Goal: Information Seeking & Learning: Learn about a topic

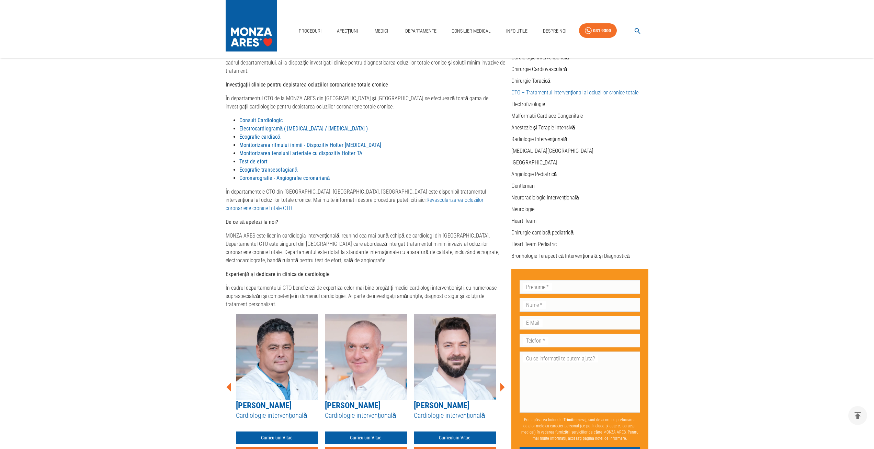
click at [255, 38] on img at bounding box center [252, 24] width 52 height 48
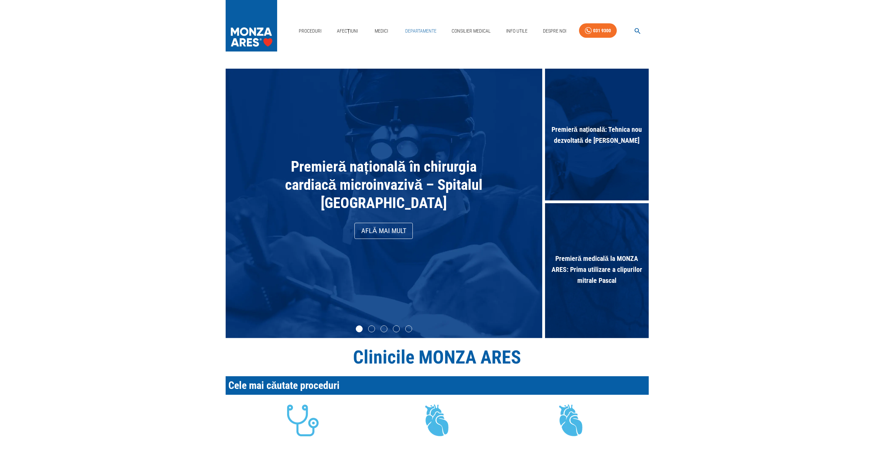
click at [417, 31] on link "Departamente" at bounding box center [420, 31] width 37 height 14
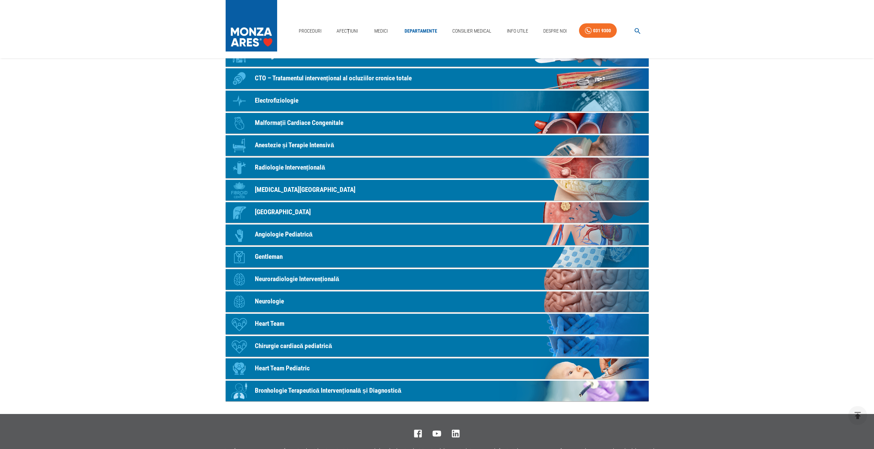
scroll to position [190, 0]
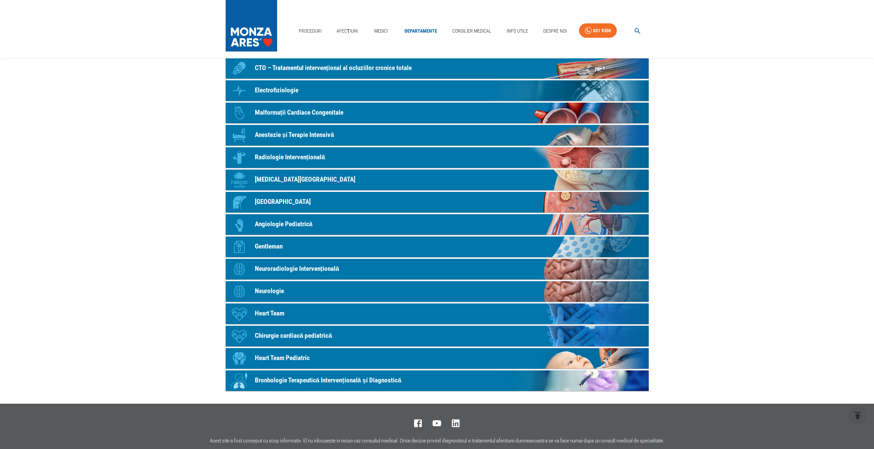
click at [362, 380] on p "Bronhologie Terapeutică Intervențională și Diagnostică" at bounding box center [328, 381] width 147 height 10
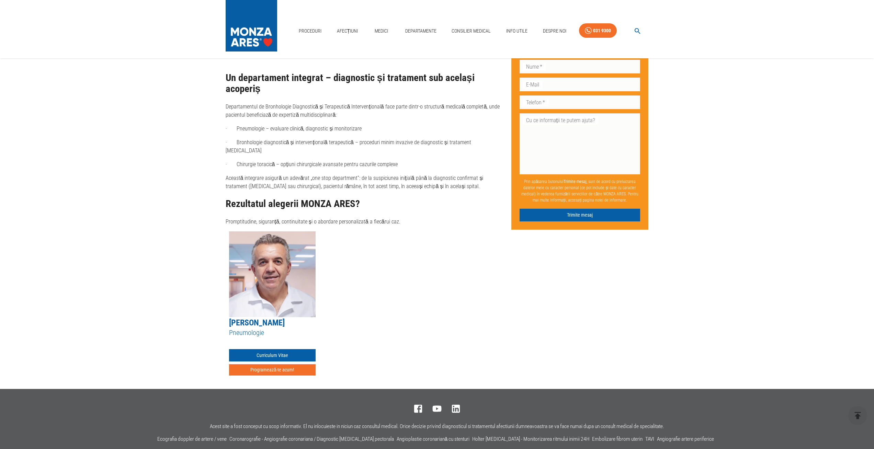
scroll to position [651, 0]
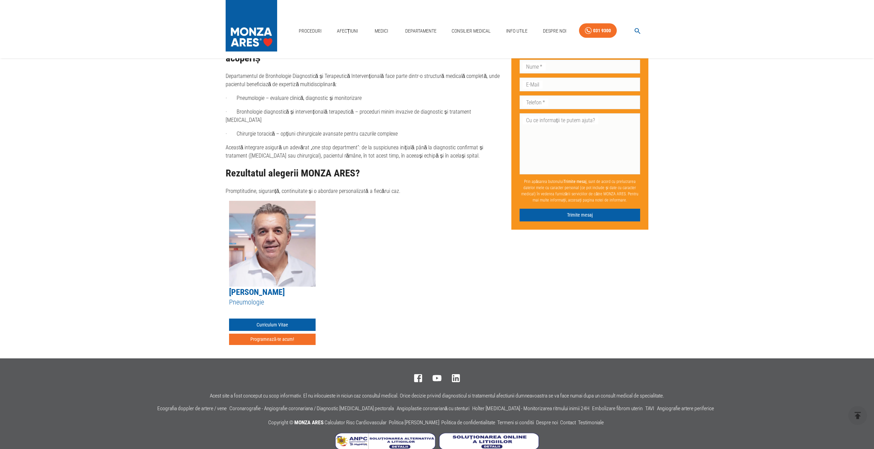
click at [274, 259] on img at bounding box center [272, 244] width 87 height 86
click at [288, 241] on img at bounding box center [272, 244] width 87 height 86
click at [274, 254] on img at bounding box center [272, 244] width 87 height 86
click at [278, 319] on link "Curriculum Vitae" at bounding box center [272, 325] width 87 height 13
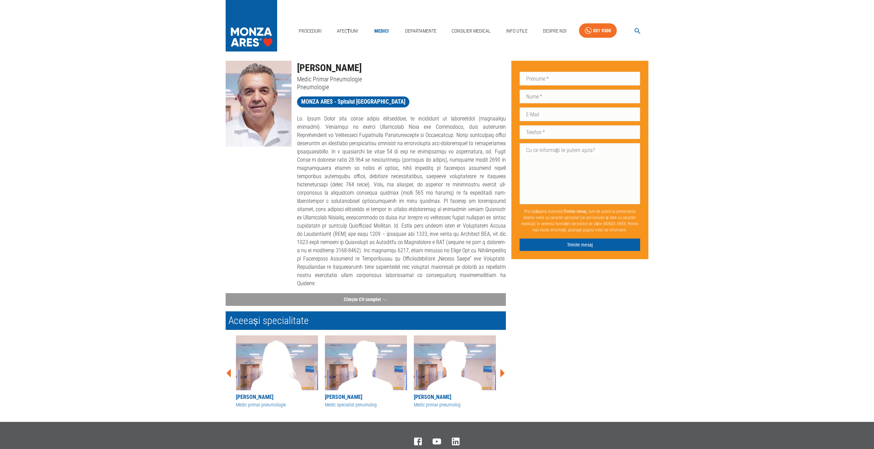
scroll to position [17, 0]
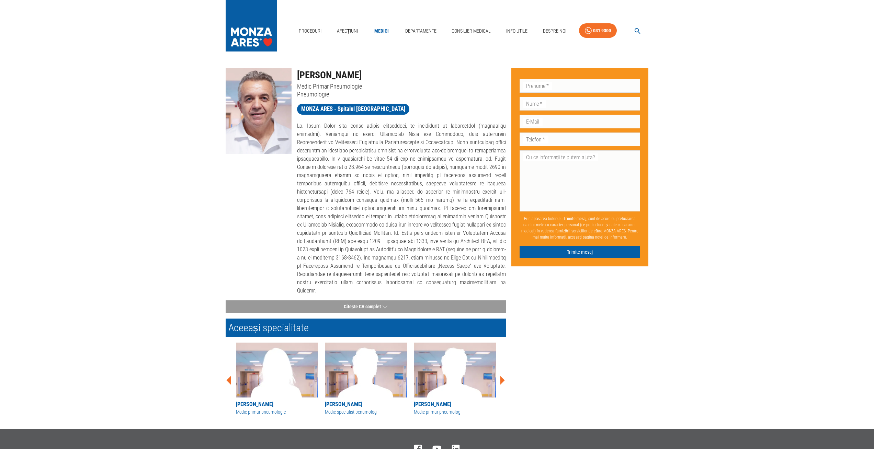
click at [265, 37] on img at bounding box center [252, 24] width 52 height 48
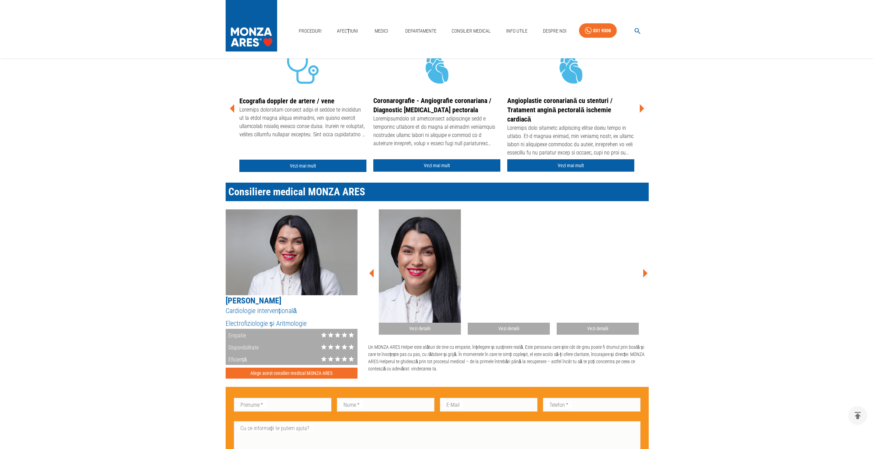
scroll to position [351, 0]
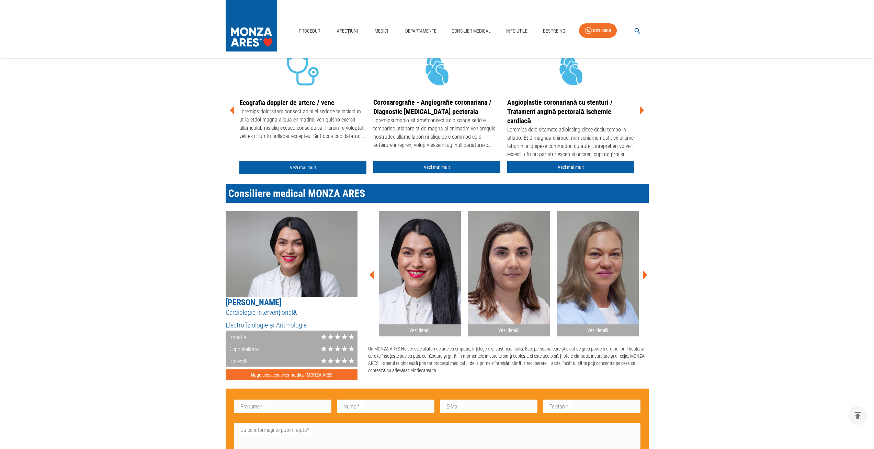
click at [643, 275] on icon at bounding box center [645, 275] width 4 height 9
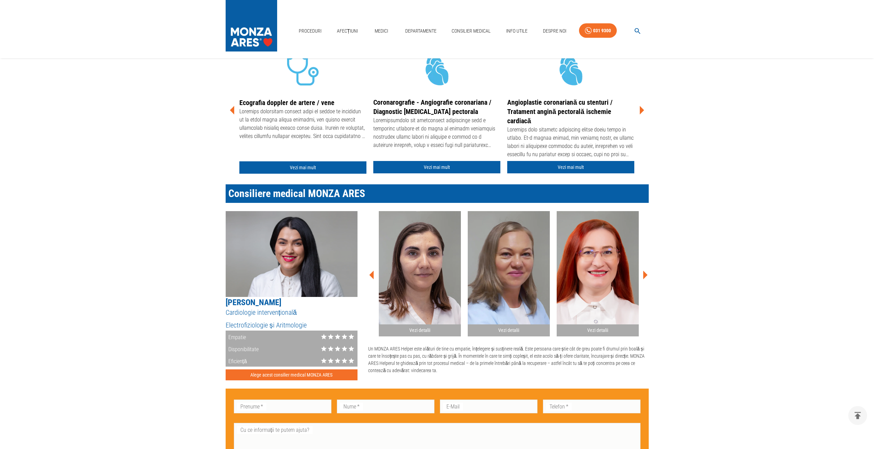
click at [645, 275] on icon at bounding box center [645, 275] width 4 height 9
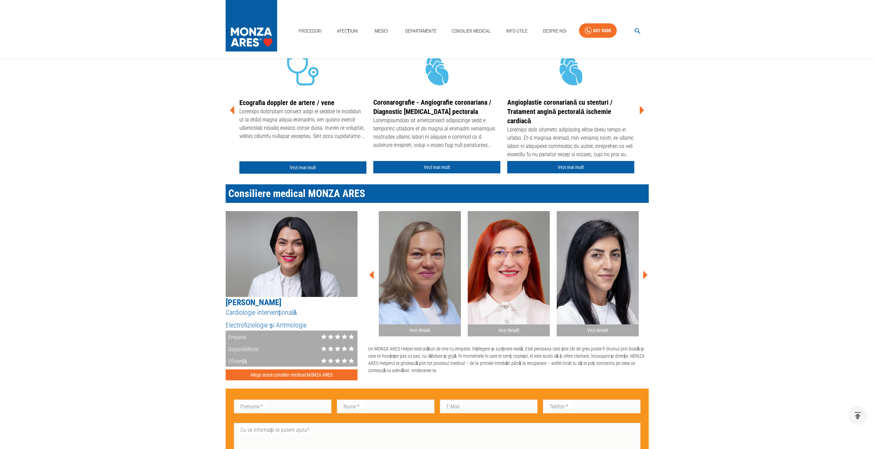
click at [646, 275] on icon at bounding box center [645, 275] width 4 height 9
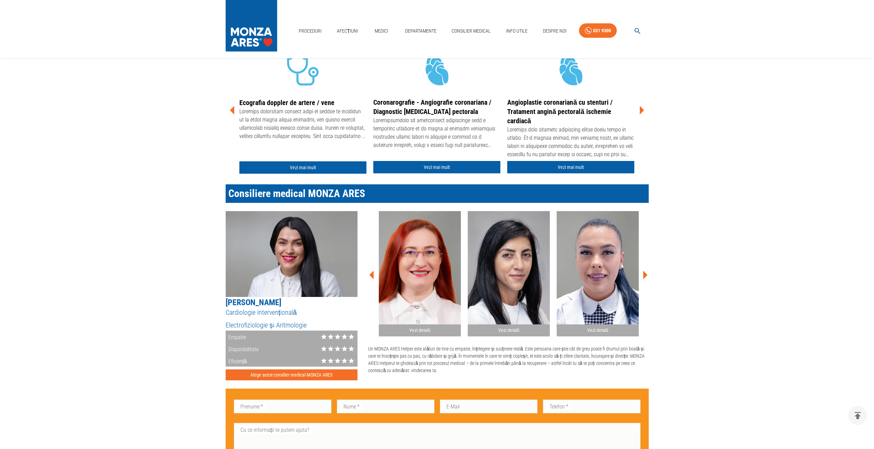
click at [646, 275] on icon at bounding box center [645, 275] width 4 height 9
click at [647, 274] on icon at bounding box center [645, 275] width 4 height 9
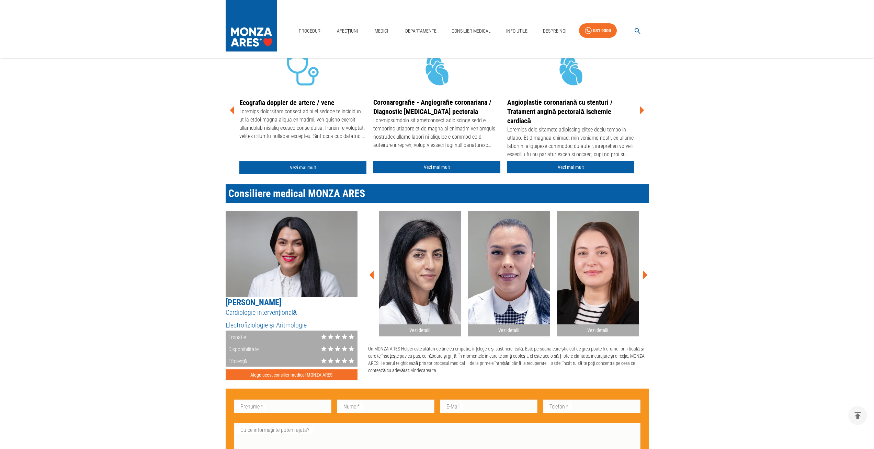
click at [648, 274] on icon at bounding box center [645, 275] width 21 height 21
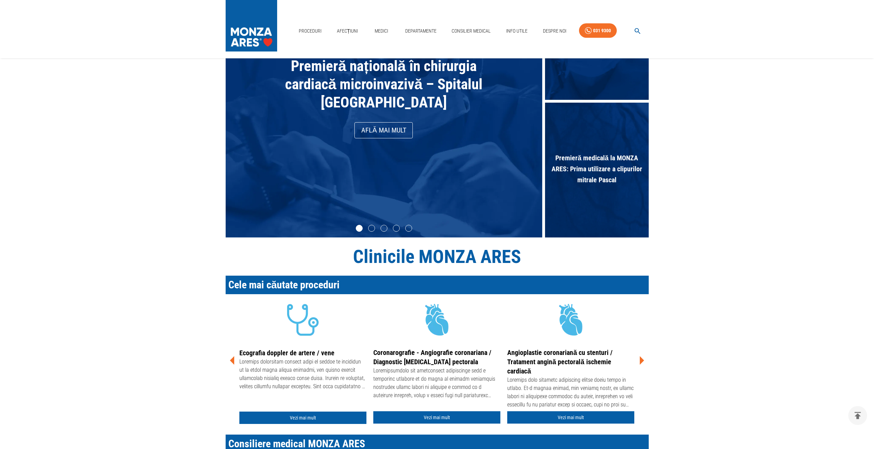
scroll to position [0, 0]
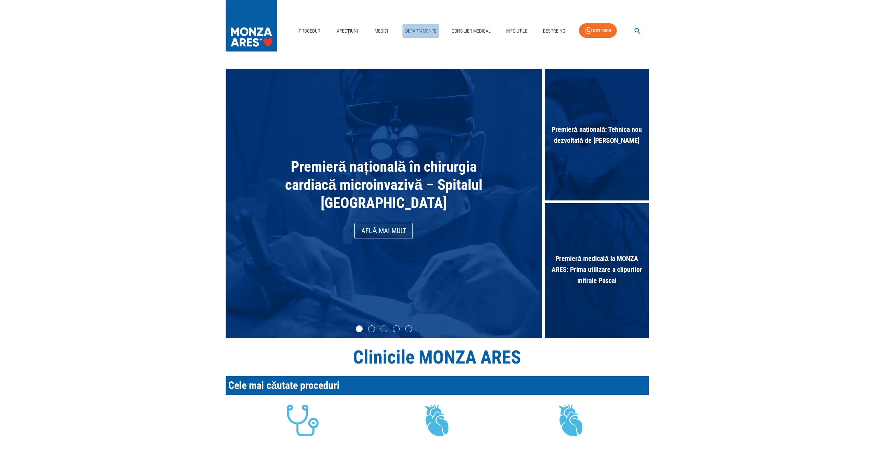
click at [421, 31] on link "Departamente" at bounding box center [420, 31] width 37 height 14
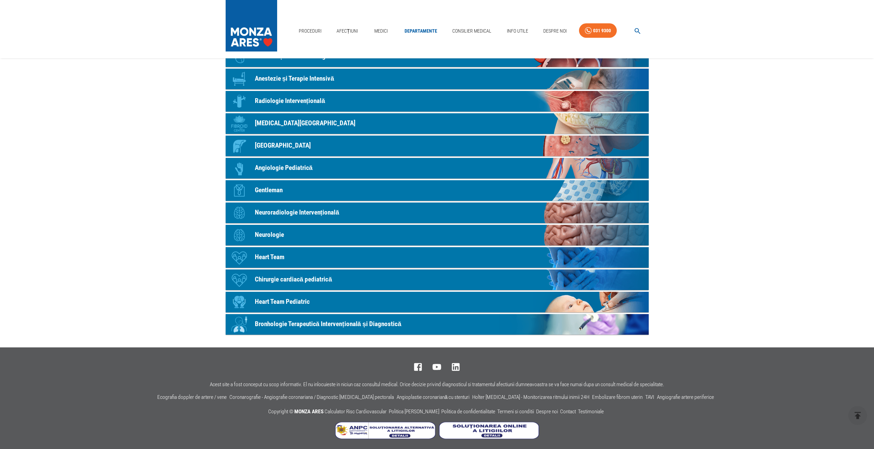
scroll to position [249, 0]
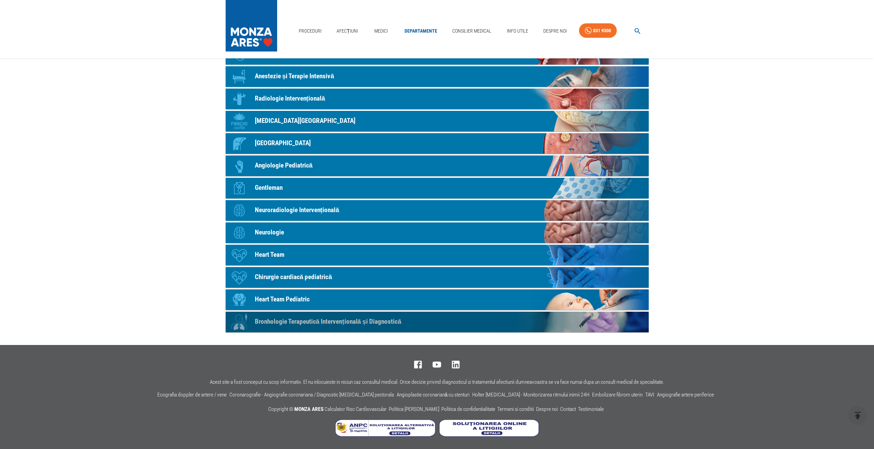
click at [327, 323] on p "Bronhologie Terapeutică Intervențională și Diagnostică" at bounding box center [328, 322] width 147 height 10
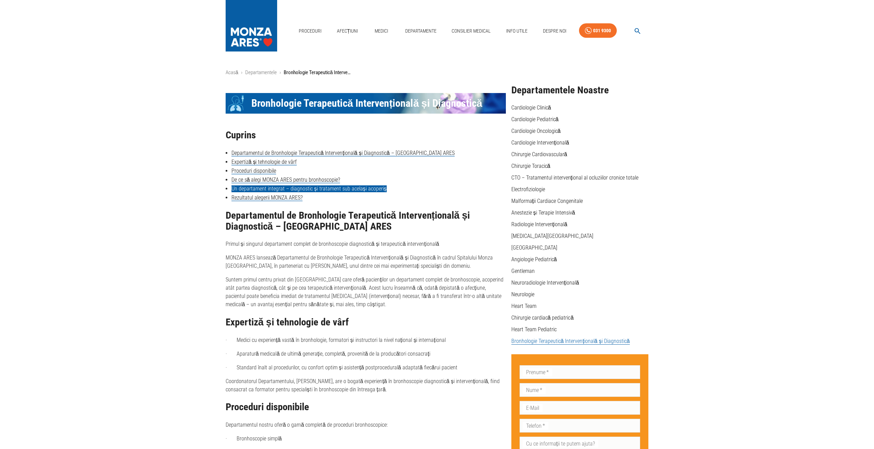
click at [309, 189] on link "Un departament integrat – diagnostic și tratament sub același acoperiș" at bounding box center [308, 188] width 155 height 7
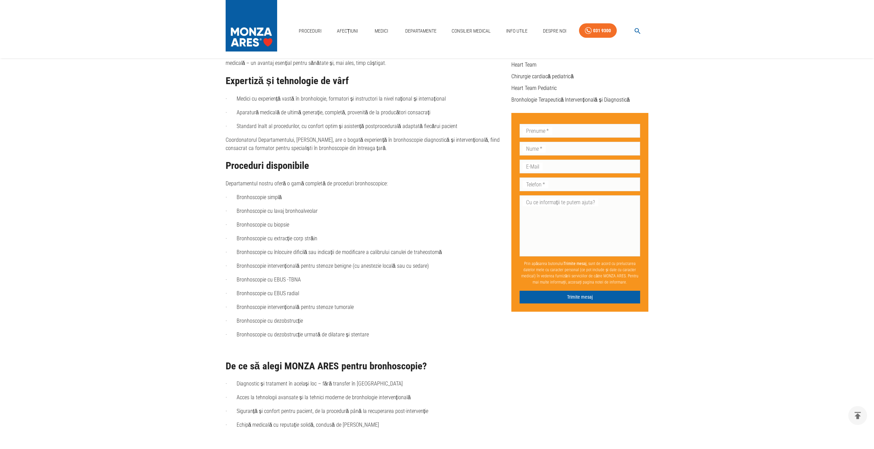
scroll to position [238, 0]
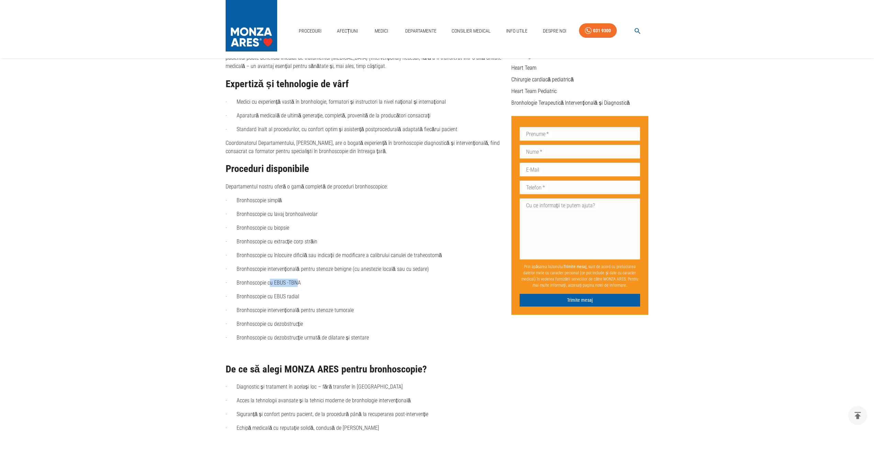
drag, startPoint x: 295, startPoint y: 283, endPoint x: 336, endPoint y: 269, distance: 43.1
click at [271, 282] on p "· Bronhoscopie cu EBUS -TBNA" at bounding box center [366, 283] width 280 height 8
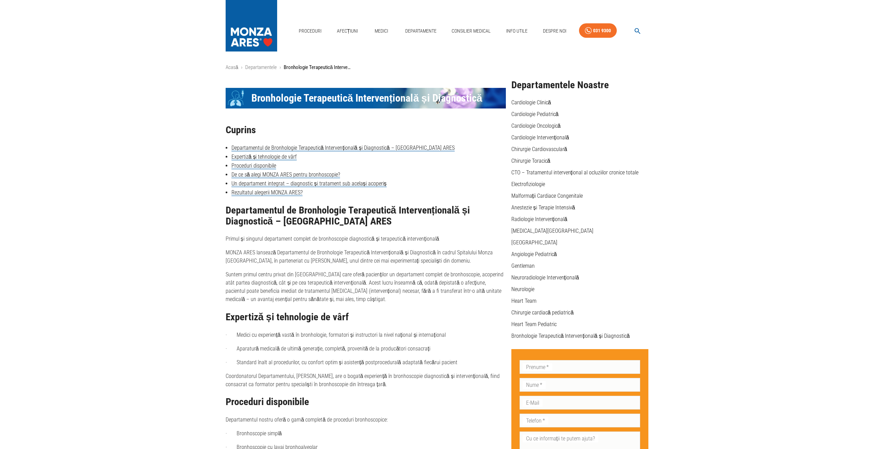
scroll to position [0, 0]
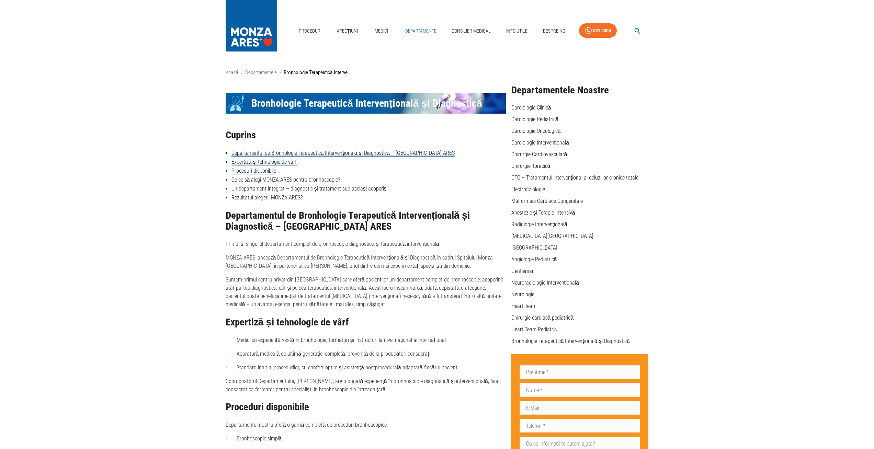
click at [416, 30] on link "Departamente" at bounding box center [420, 31] width 37 height 14
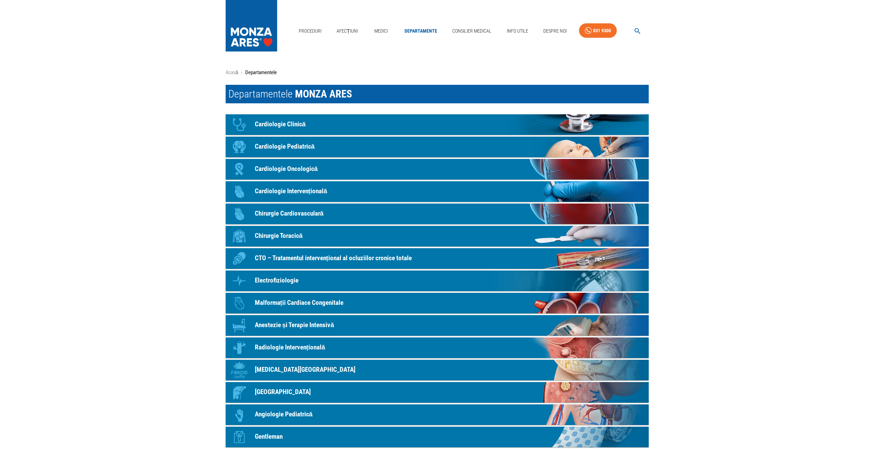
click at [262, 38] on img at bounding box center [252, 24] width 52 height 48
